Goal: Find contact information: Find contact information

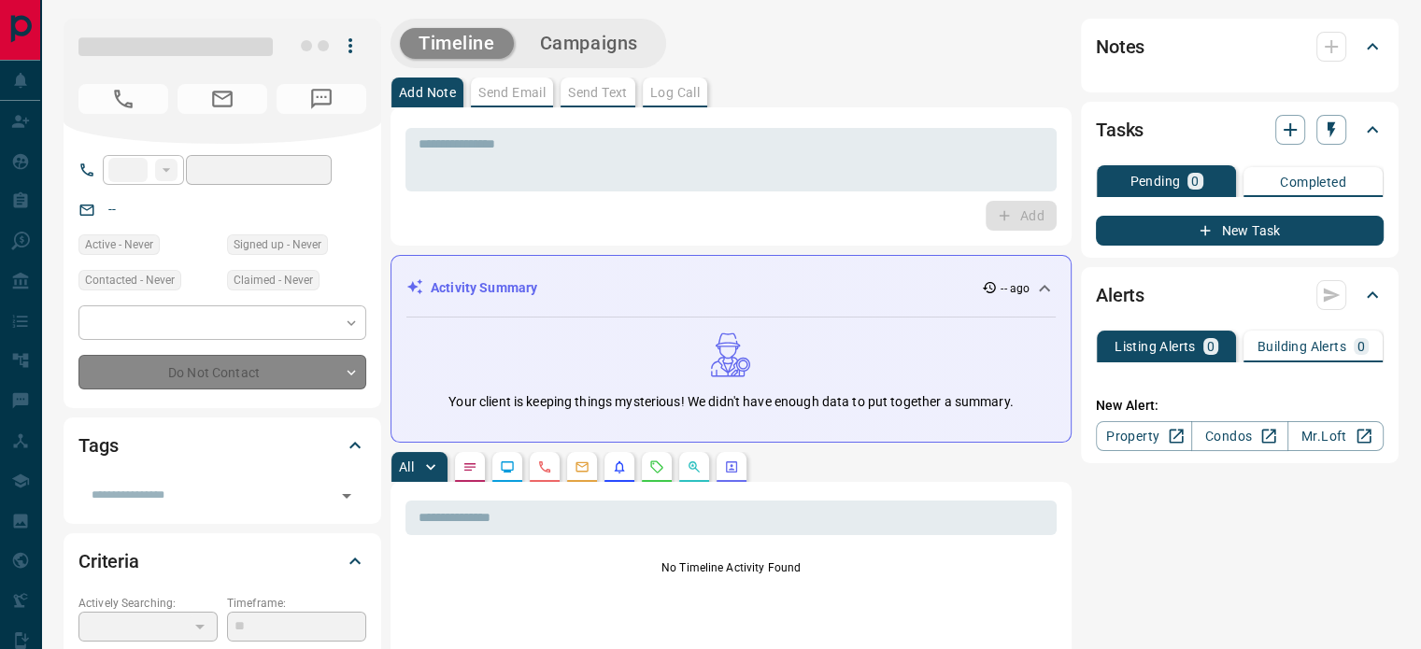
type input "**********"
type input "**"
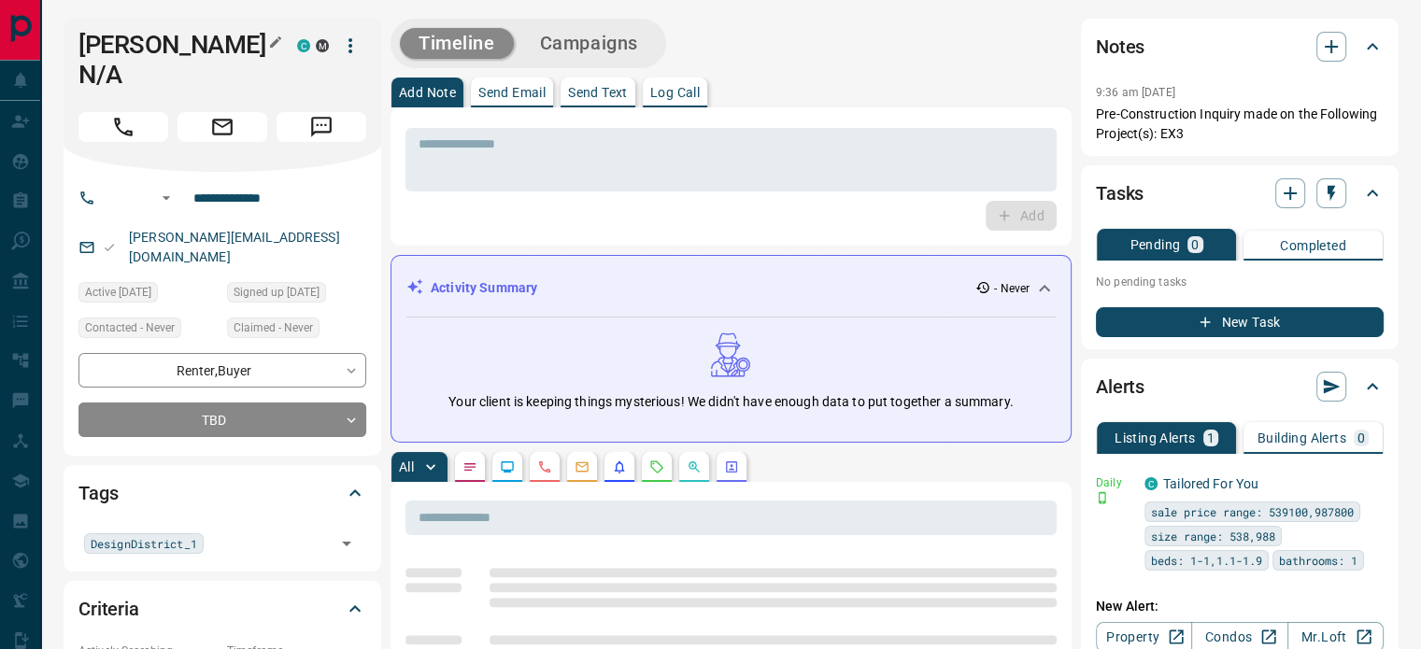
click at [278, 47] on icon "button" at bounding box center [275, 42] width 15 height 15
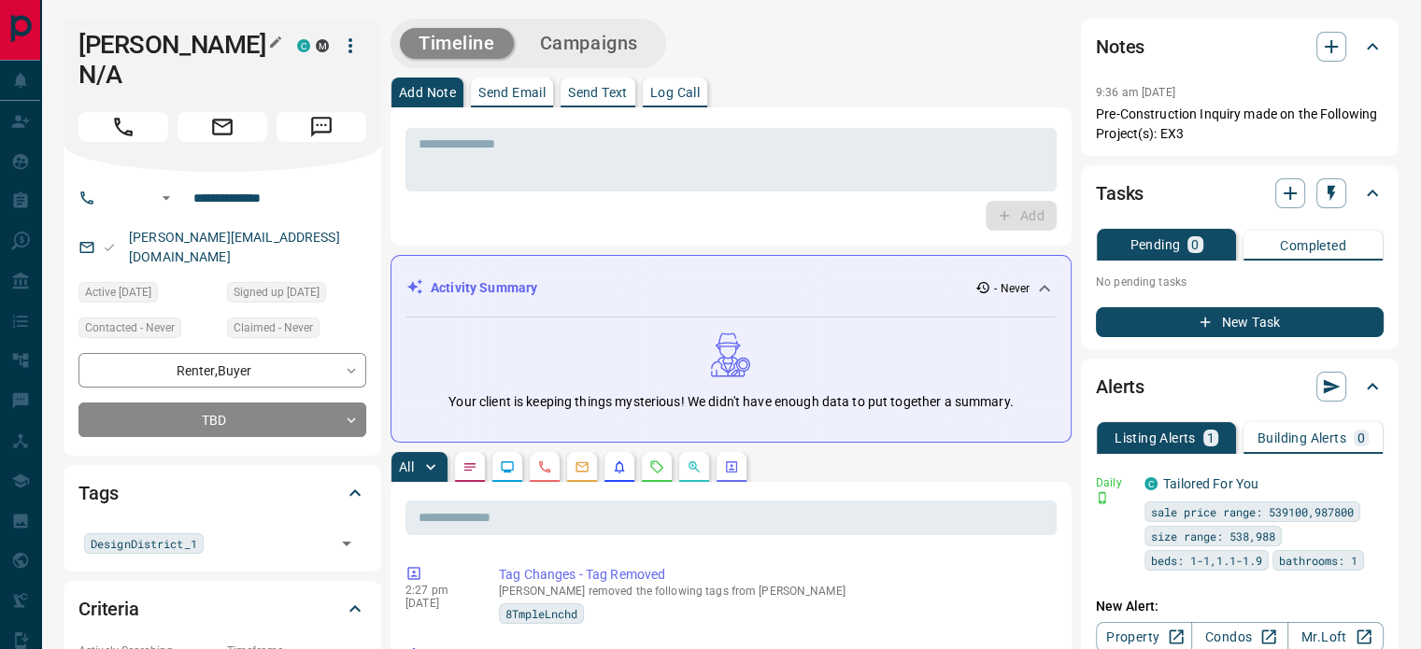
click at [265, 44] on button "button" at bounding box center [275, 42] width 24 height 24
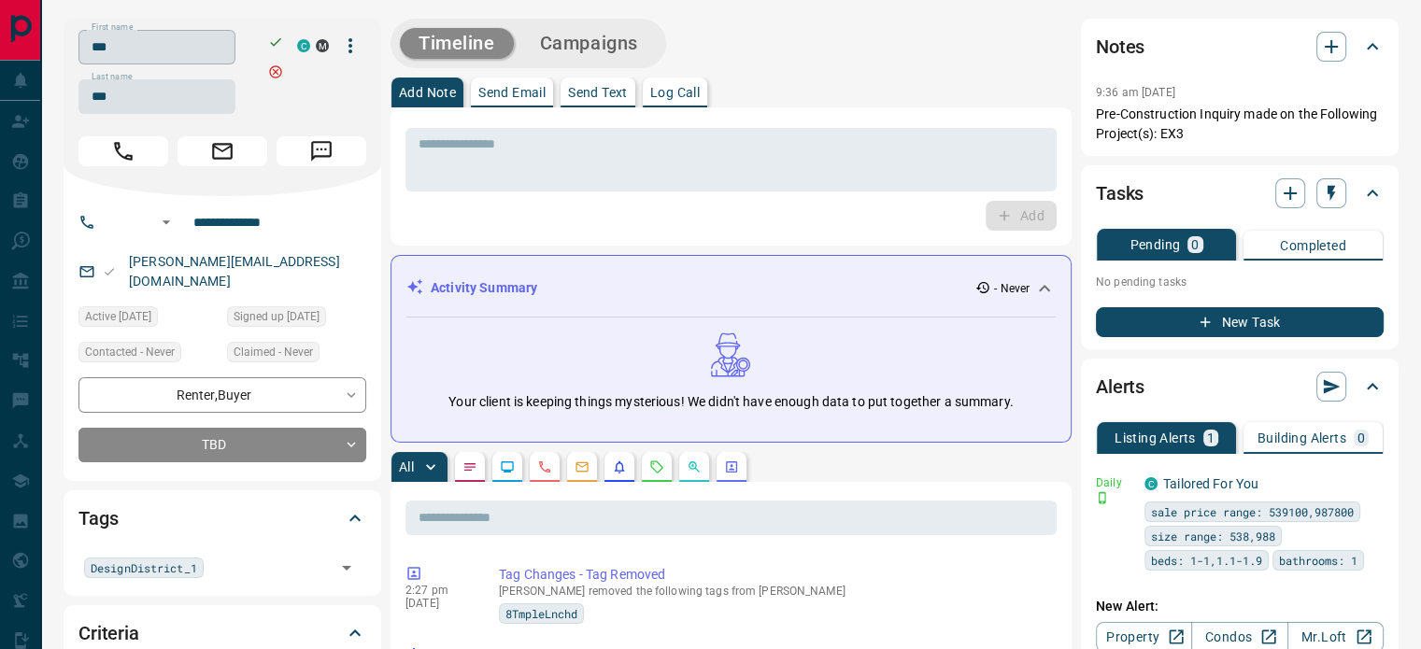
click at [163, 56] on input "***" at bounding box center [156, 47] width 157 height 35
click at [161, 105] on input "***" at bounding box center [156, 96] width 157 height 35
click at [262, 229] on input "**********" at bounding box center [259, 222] width 146 height 30
drag, startPoint x: 296, startPoint y: 268, endPoint x: 122, endPoint y: 265, distance: 173.8
click at [122, 265] on div "[PERSON_NAME][EMAIL_ADDRESS][DOMAIN_NAME]" at bounding box center [222, 272] width 288 height 50
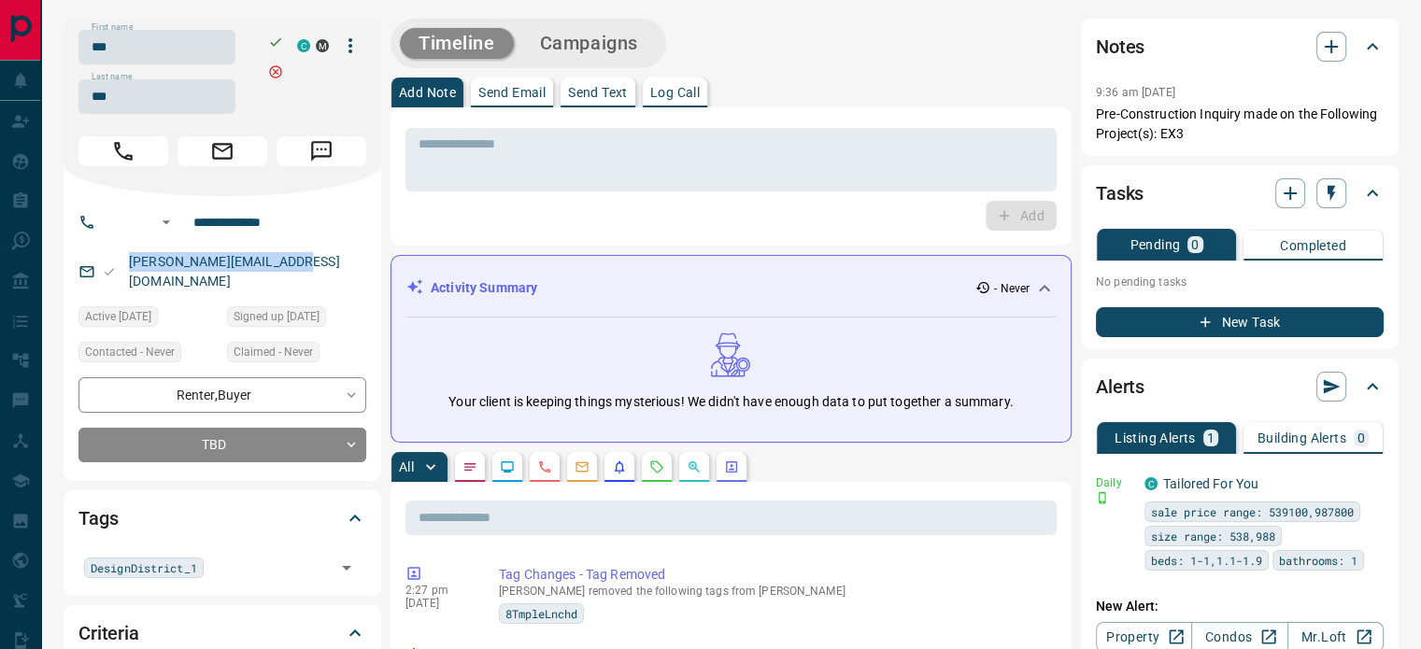
click at [122, 265] on div "[PERSON_NAME][EMAIL_ADDRESS][DOMAIN_NAME]" at bounding box center [222, 272] width 288 height 50
drag, startPoint x: 216, startPoint y: 263, endPoint x: 127, endPoint y: 264, distance: 88.8
click at [127, 264] on p "[PERSON_NAME][EMAIL_ADDRESS][DOMAIN_NAME]" at bounding box center [244, 272] width 243 height 50
click at [275, 263] on div "[PERSON_NAME][EMAIL_ADDRESS][DOMAIN_NAME]" at bounding box center [222, 272] width 288 height 50
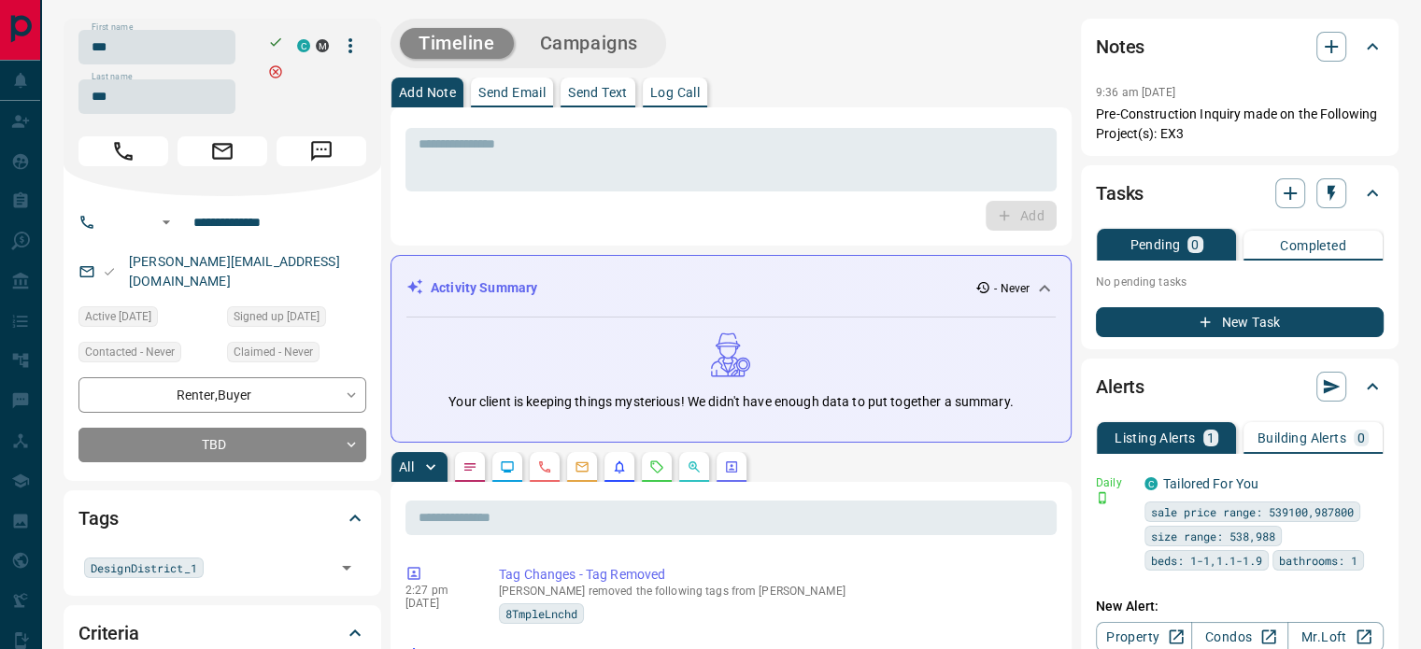
click at [287, 261] on div "[PERSON_NAME][EMAIL_ADDRESS][DOMAIN_NAME]" at bounding box center [222, 272] width 288 height 50
copy link "[PERSON_NAME][EMAIL_ADDRESS][DOMAIN_NAME]"
drag, startPoint x: 287, startPoint y: 261, endPoint x: 127, endPoint y: 260, distance: 159.8
click at [127, 260] on div "[PERSON_NAME][EMAIL_ADDRESS][DOMAIN_NAME]" at bounding box center [222, 272] width 288 height 50
click at [127, 260] on p "[PERSON_NAME][EMAIL_ADDRESS][DOMAIN_NAME]" at bounding box center [244, 272] width 243 height 50
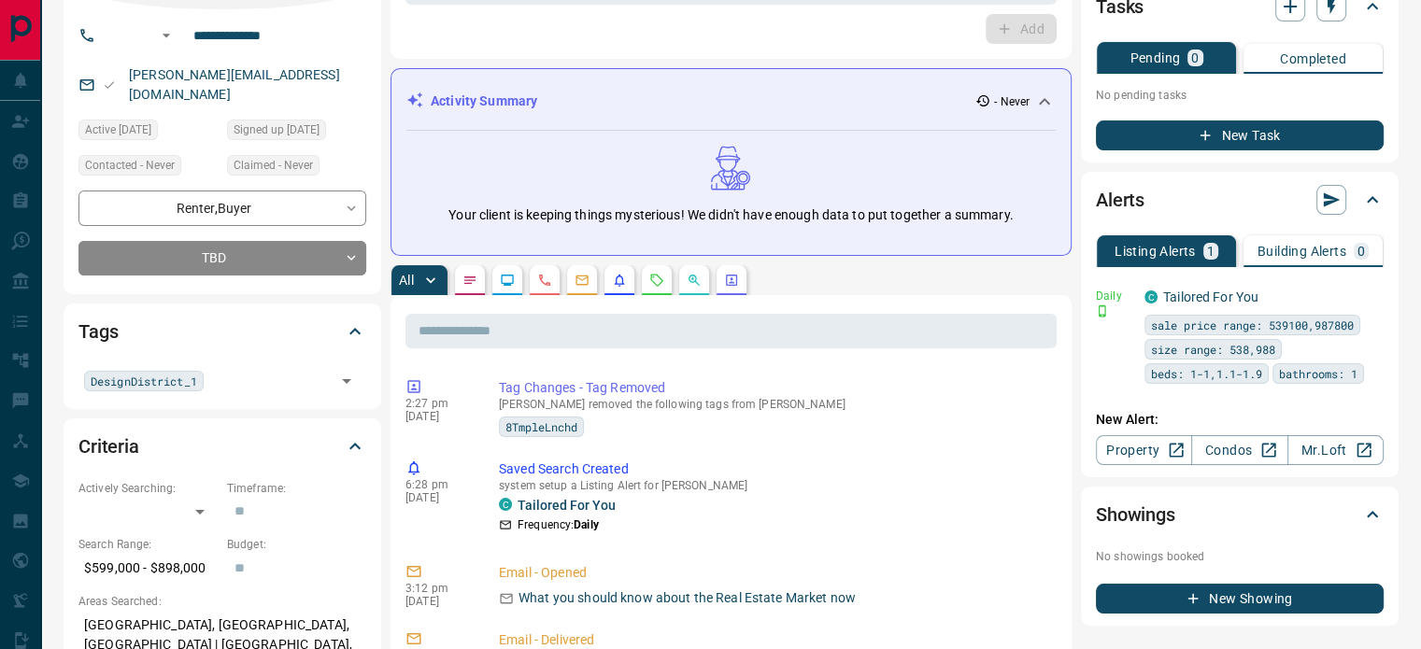
scroll to position [561, 0]
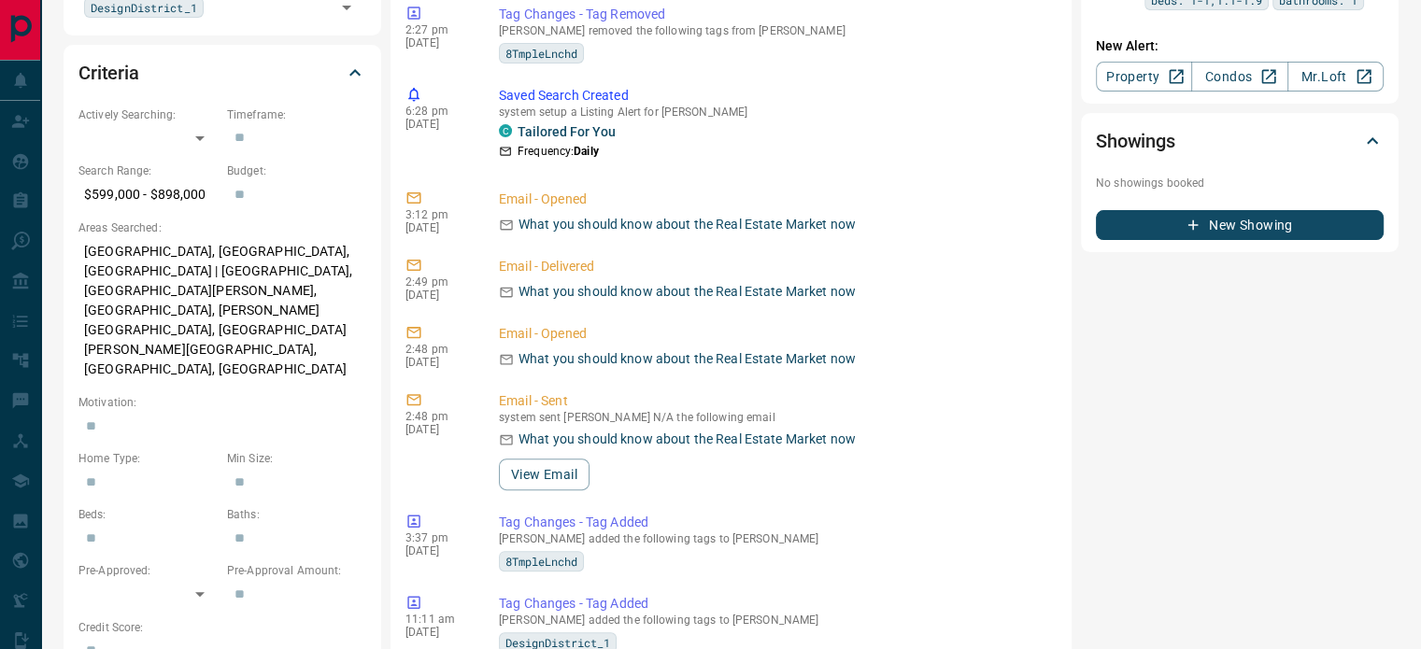
click at [303, 291] on p "[GEOGRAPHIC_DATA], [GEOGRAPHIC_DATA], [GEOGRAPHIC_DATA] | [GEOGRAPHIC_DATA], [G…" at bounding box center [222, 310] width 288 height 149
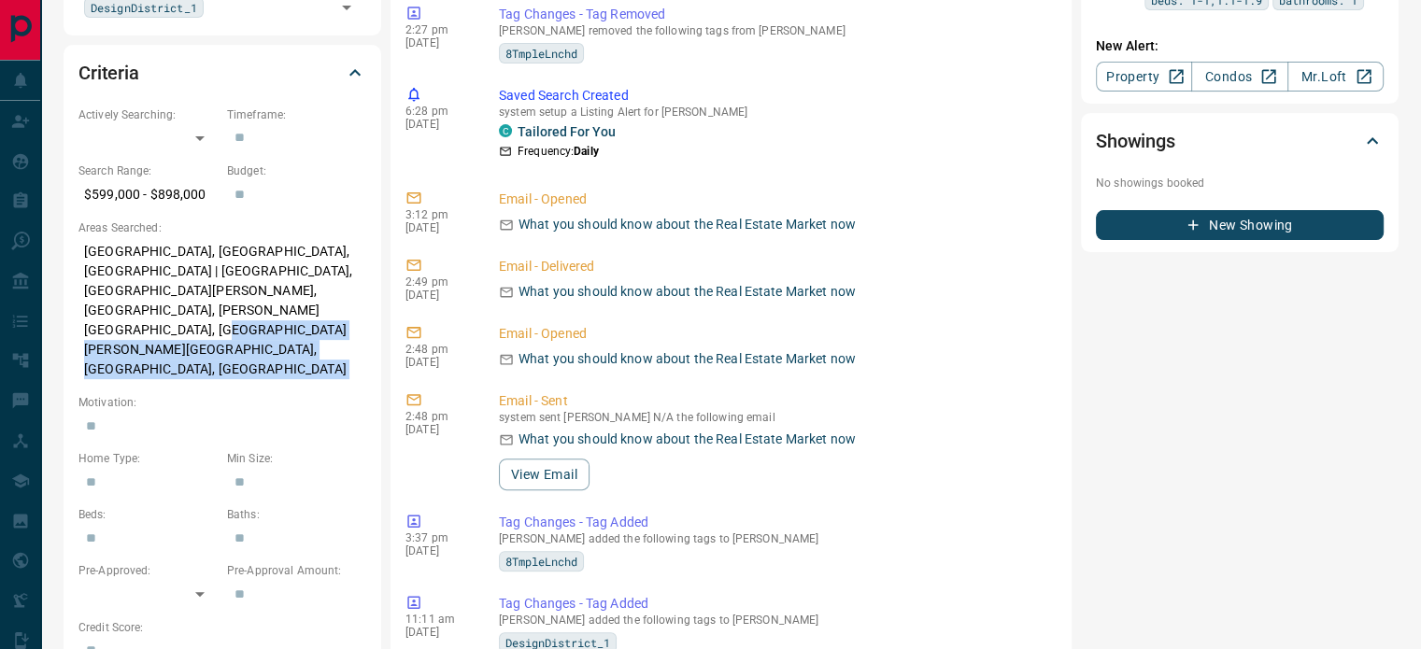
click at [303, 291] on p "[GEOGRAPHIC_DATA], [GEOGRAPHIC_DATA], [GEOGRAPHIC_DATA] | [GEOGRAPHIC_DATA], [G…" at bounding box center [222, 310] width 288 height 149
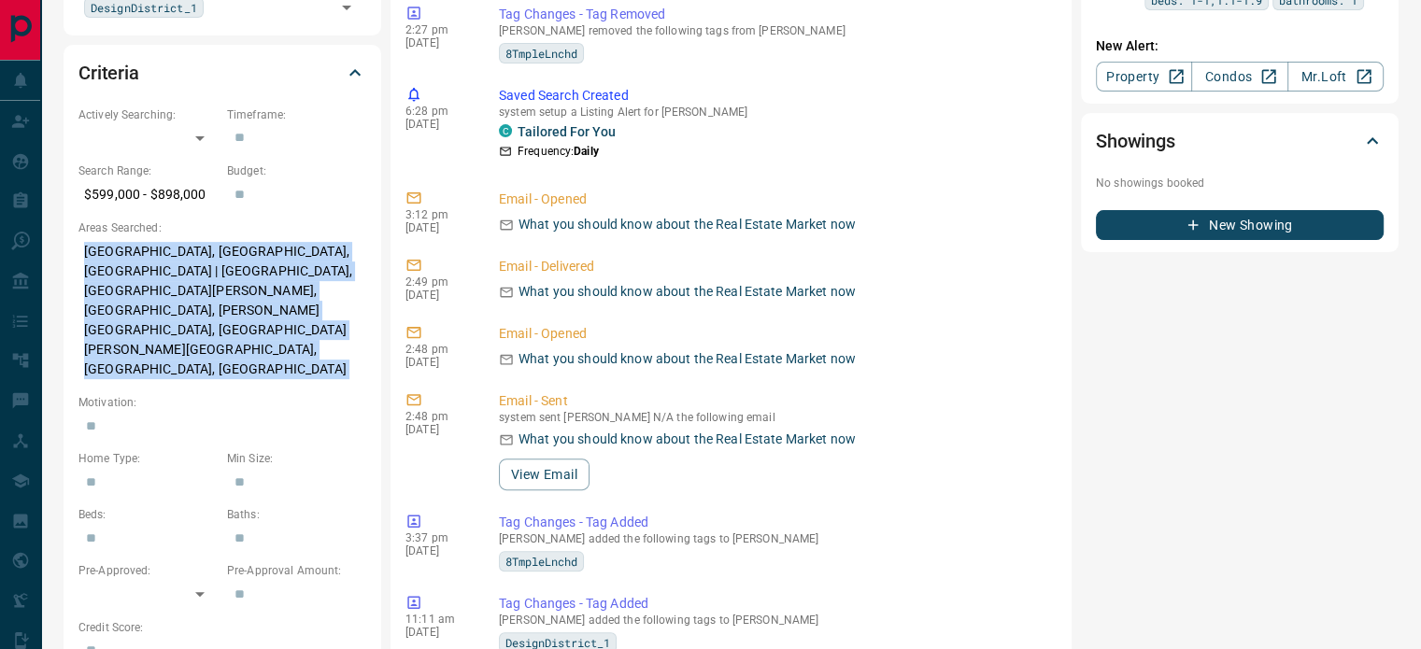
click at [303, 291] on p "[GEOGRAPHIC_DATA], [GEOGRAPHIC_DATA], [GEOGRAPHIC_DATA] | [GEOGRAPHIC_DATA], [G…" at bounding box center [222, 310] width 288 height 149
copy p "[GEOGRAPHIC_DATA], [GEOGRAPHIC_DATA], [GEOGRAPHIC_DATA] | [GEOGRAPHIC_DATA], [G…"
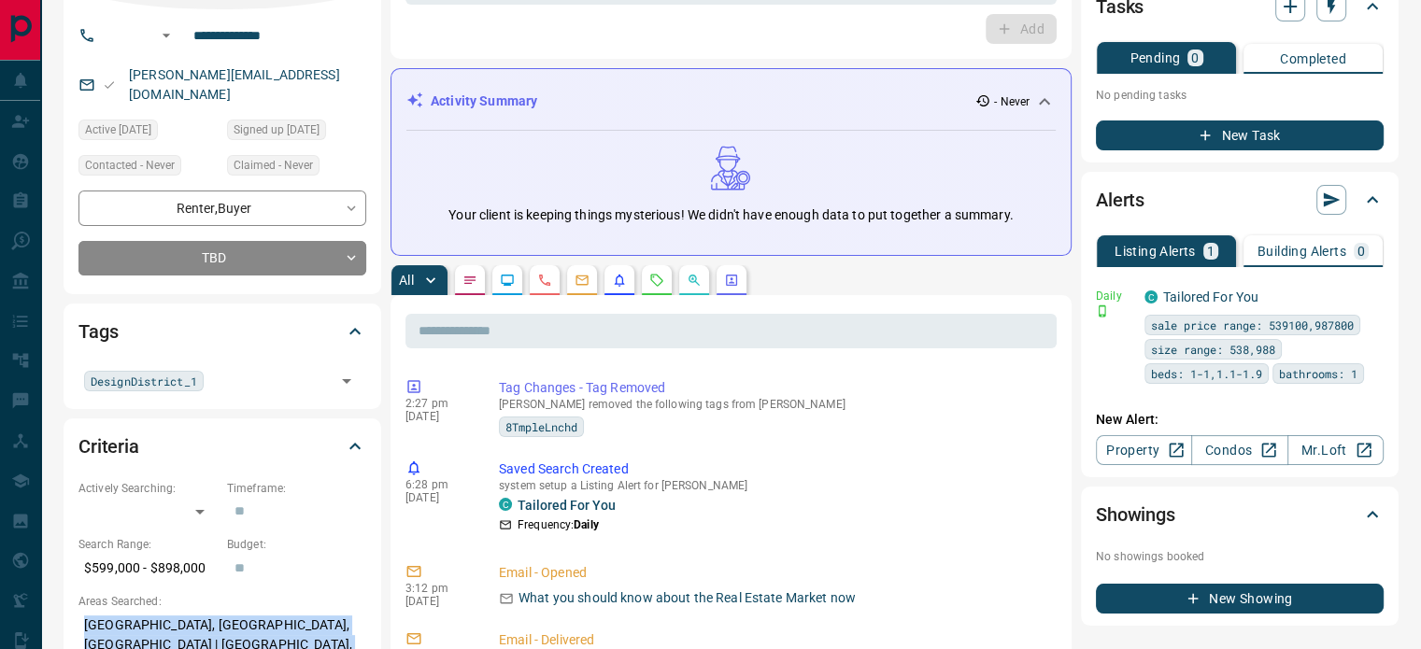
click at [548, 274] on icon "Calls" at bounding box center [544, 280] width 15 height 15
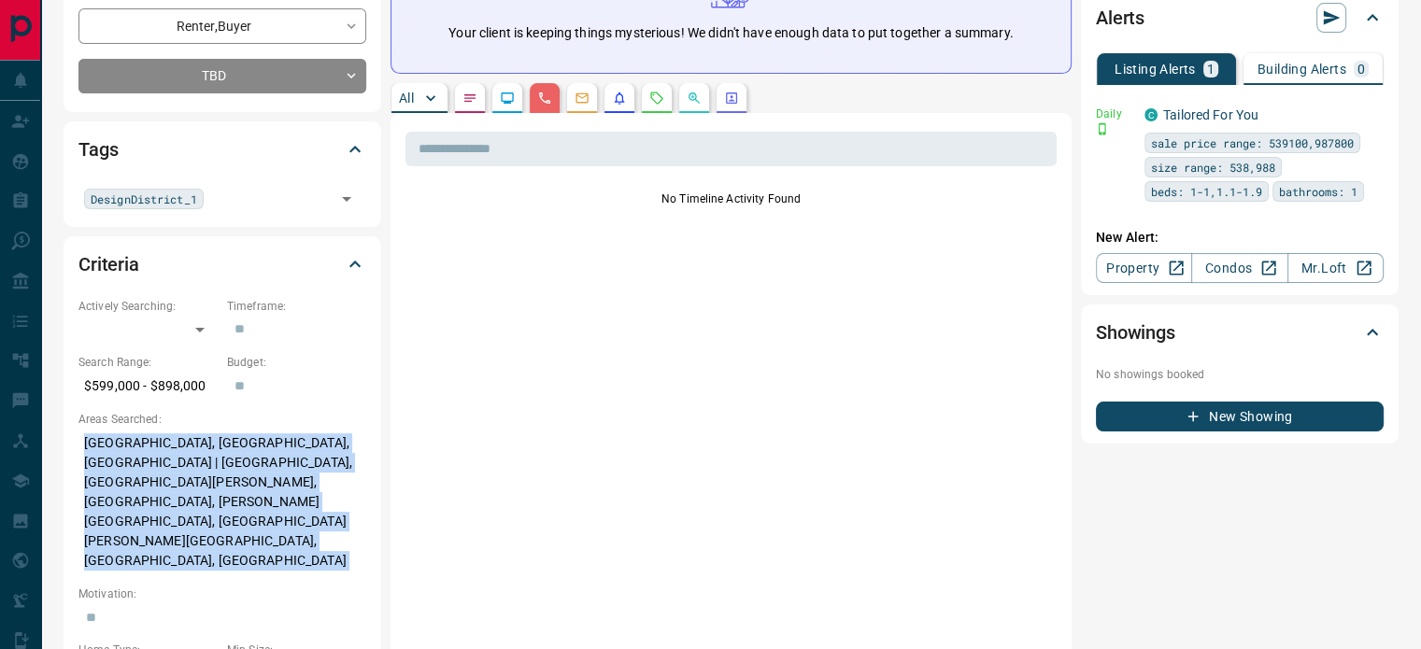
scroll to position [0, 0]
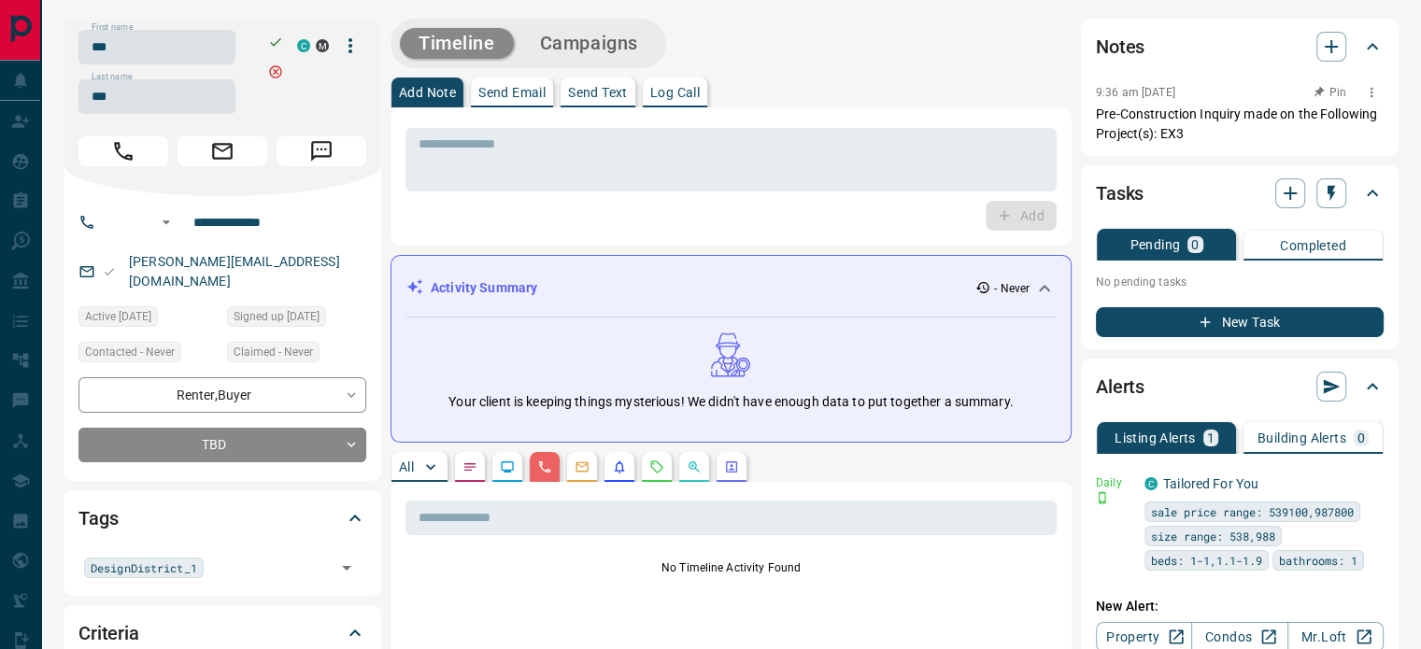
click at [1167, 129] on p "Pre-Construction Inquiry made on the Following Project(s): EX3" at bounding box center [1240, 124] width 288 height 39
click at [1146, 129] on p "Pre-Construction Inquiry made on the Following Project(s): EX3" at bounding box center [1240, 124] width 288 height 39
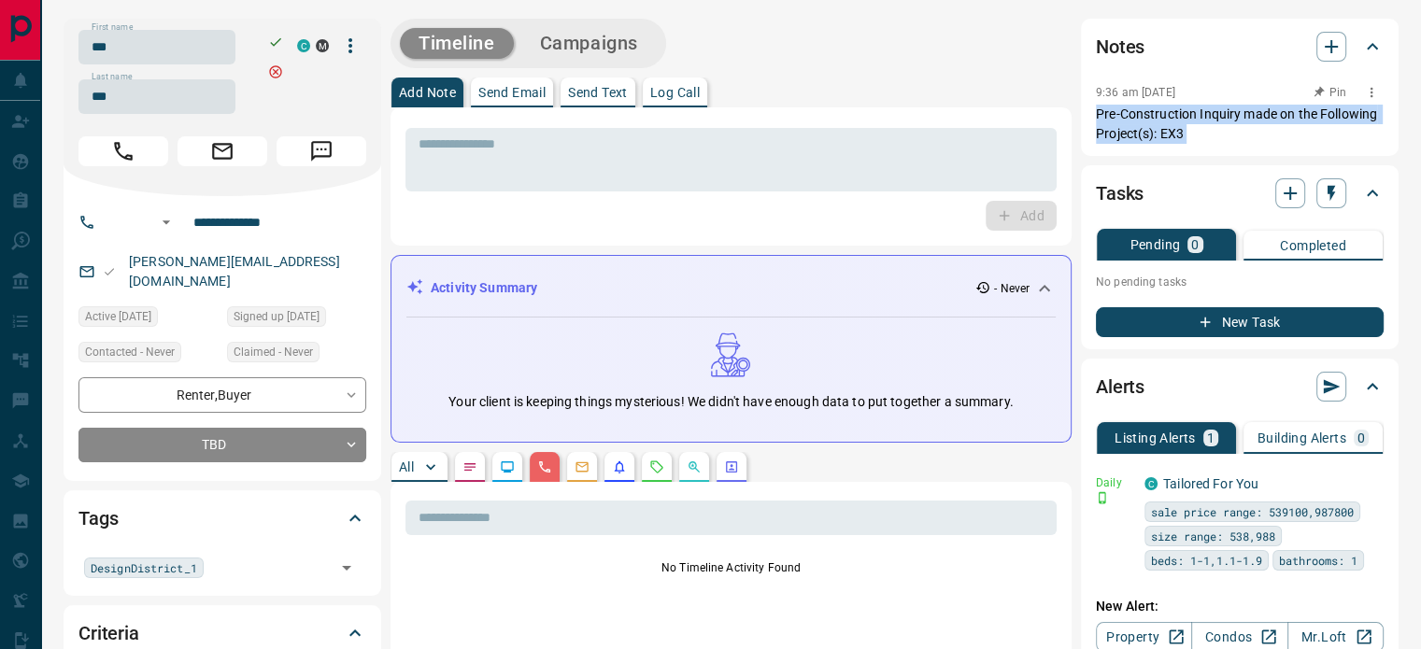
click at [1146, 129] on p "Pre-Construction Inquiry made on the Following Project(s): EX3" at bounding box center [1240, 124] width 288 height 39
copy div "Pre-Construction Inquiry made on the Following Project(s): EX3 Tasks Pending 0 …"
